Goal: Check status: Check status

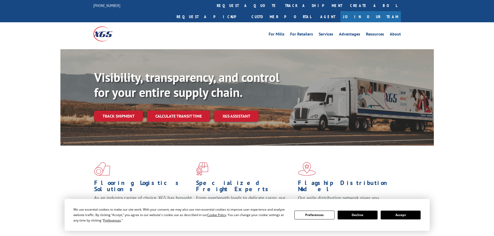
drag, startPoint x: 231, startPoint y: 6, endPoint x: 241, endPoint y: 12, distance: 11.4
click at [281, 6] on link "track a shipment" at bounding box center [313, 5] width 65 height 11
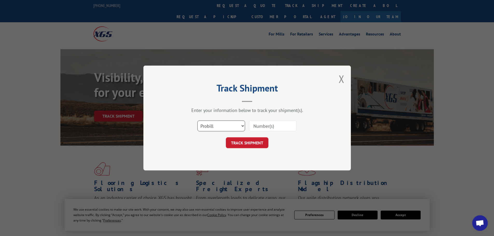
click at [225, 128] on select "Select category... Probill BOL PO" at bounding box center [221, 125] width 48 height 11
select select "po"
click at [197, 120] on select "Select category... Probill BOL PO" at bounding box center [221, 125] width 48 height 11
click at [261, 122] on input at bounding box center [273, 125] width 48 height 11
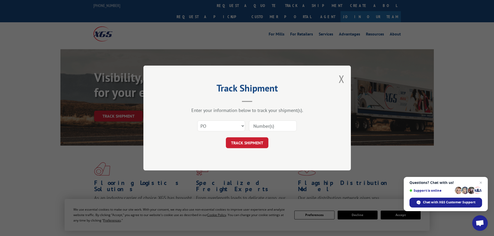
paste input "24500462"
type input "24500462"
click at [259, 144] on button "TRACK SHIPMENT" at bounding box center [247, 142] width 42 height 11
